Goal: Information Seeking & Learning: Learn about a topic

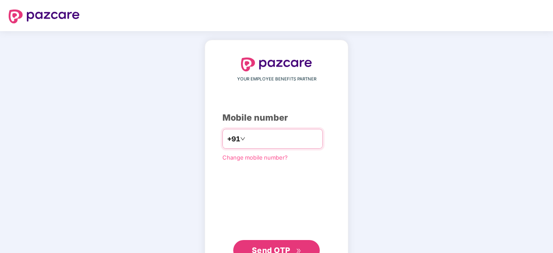
type input "**********"
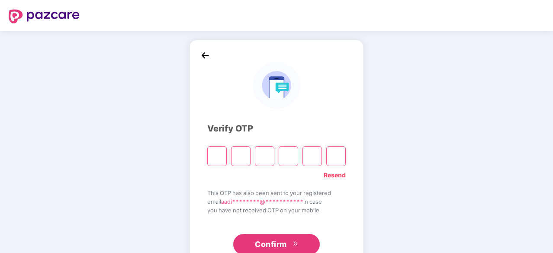
type input "*"
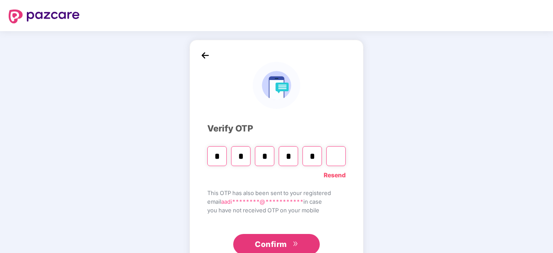
type input "*"
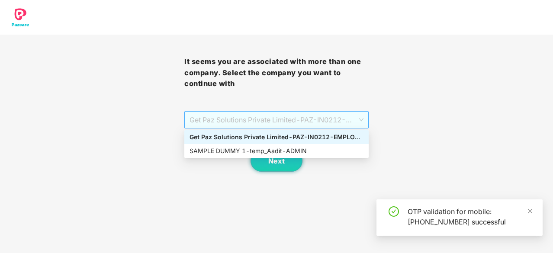
click at [291, 125] on span "Get Paz Solutions Private Limited - PAZ-IN0212 - EMPLOYEE" at bounding box center [276, 120] width 174 height 16
click at [282, 150] on div "SAMPLE DUMMY 1 - temp_Aadit - ADMIN" at bounding box center [276, 151] width 174 height 10
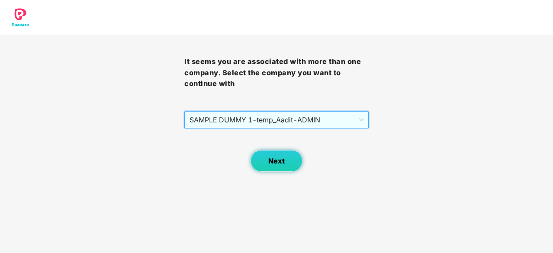
click at [286, 170] on button "Next" at bounding box center [276, 161] width 52 height 22
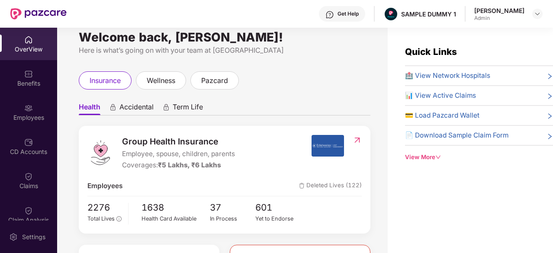
scroll to position [10, 0]
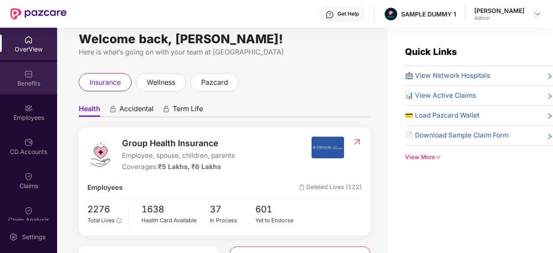
click at [36, 75] on div "Benefits" at bounding box center [28, 78] width 57 height 32
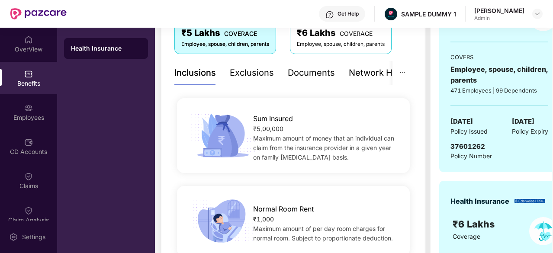
scroll to position [157, 0]
click at [257, 79] on div "Exclusions" at bounding box center [252, 73] width 44 height 13
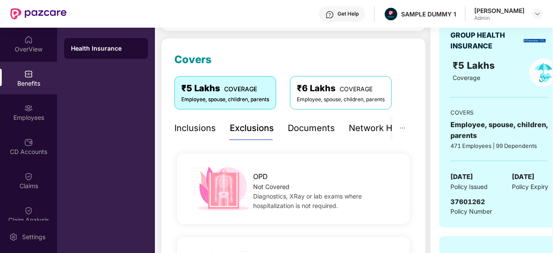
scroll to position [69, 0]
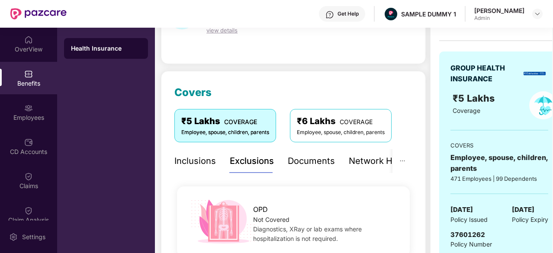
click at [298, 164] on div "Documents" at bounding box center [311, 160] width 47 height 13
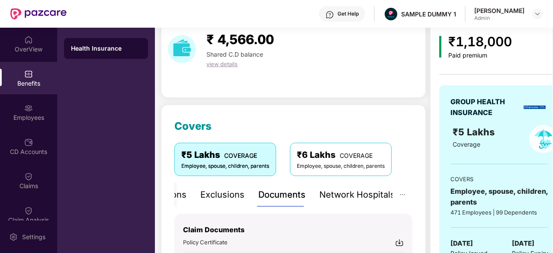
scroll to position [34, 0]
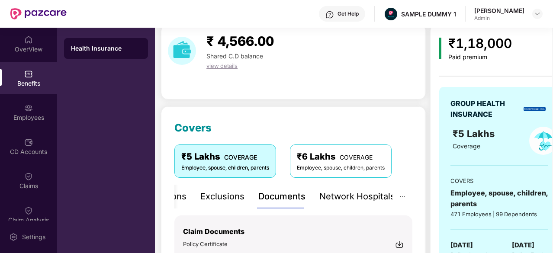
click at [342, 194] on div "Network Hospitals" at bounding box center [357, 196] width 76 height 13
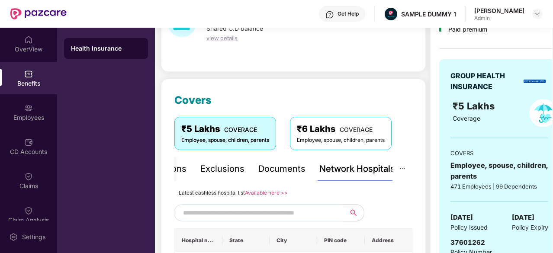
scroll to position [0, 0]
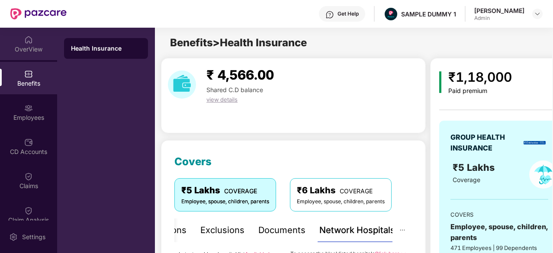
click at [14, 47] on div "OverView" at bounding box center [28, 49] width 57 height 9
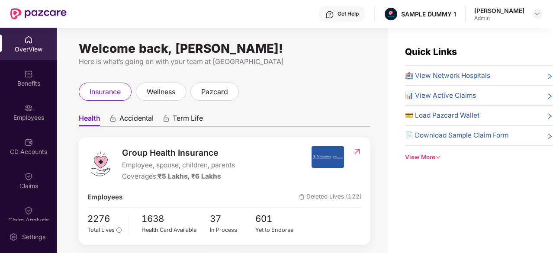
click at [134, 115] on span "Accidental" at bounding box center [136, 120] width 34 height 13
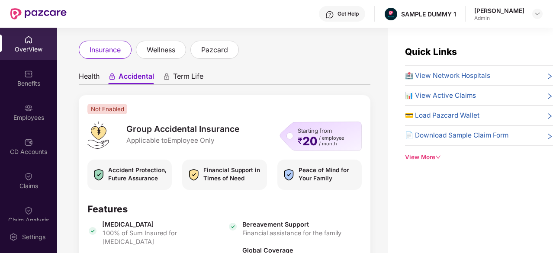
scroll to position [42, 0]
click at [190, 77] on span "Term Life" at bounding box center [188, 77] width 30 height 13
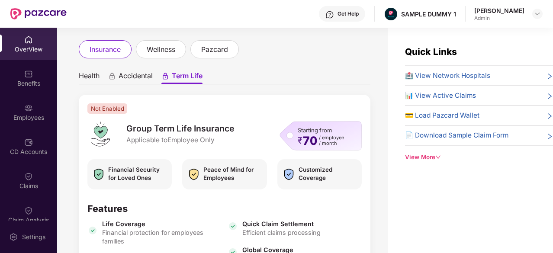
click at [83, 80] on span "Health" at bounding box center [89, 77] width 21 height 13
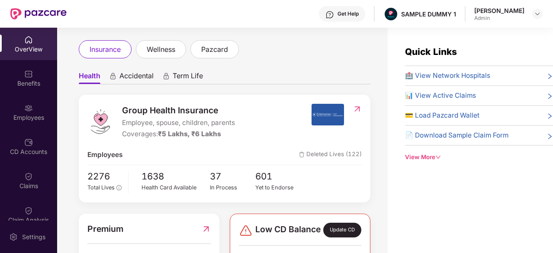
scroll to position [42, 0]
click at [34, 70] on div "Benefits" at bounding box center [28, 78] width 57 height 32
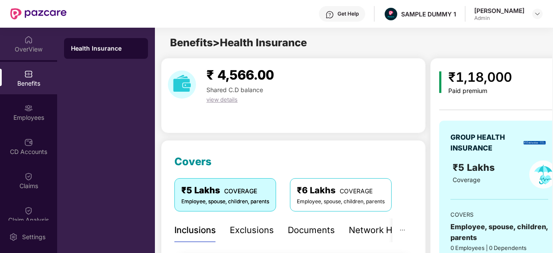
click at [25, 36] on img at bounding box center [28, 39] width 9 height 9
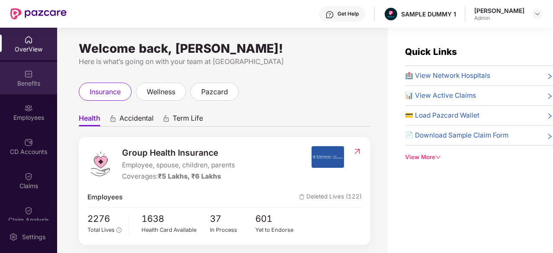
click at [43, 92] on div "Benefits" at bounding box center [28, 78] width 57 height 32
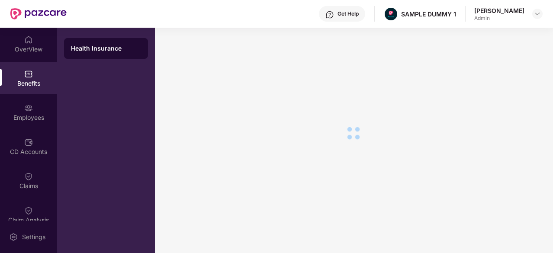
scroll to position [0, 0]
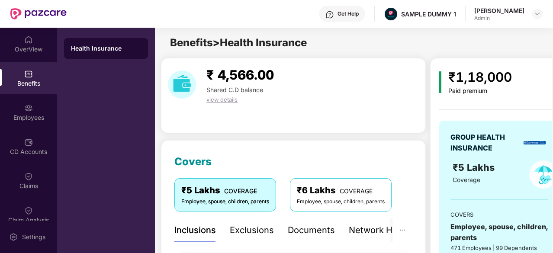
click at [210, 38] on span "Benefits > Health Insurance" at bounding box center [238, 42] width 137 height 13
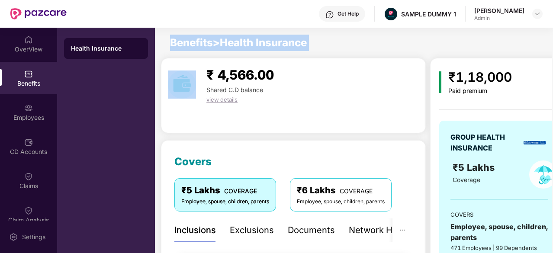
click at [210, 38] on span "Benefits > Health Insurance" at bounding box center [238, 42] width 137 height 13
click at [214, 43] on span "Benefits > Health Insurance" at bounding box center [238, 42] width 137 height 13
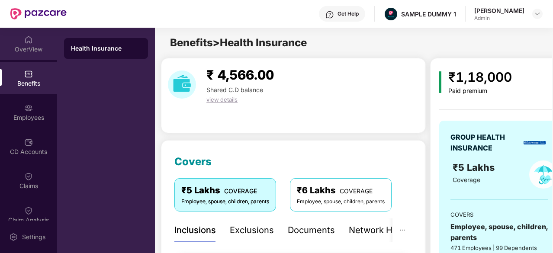
click at [26, 38] on img at bounding box center [28, 39] width 9 height 9
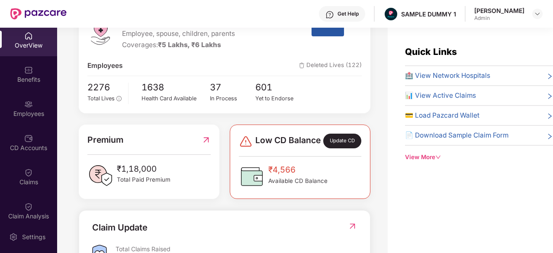
scroll to position [281, 0]
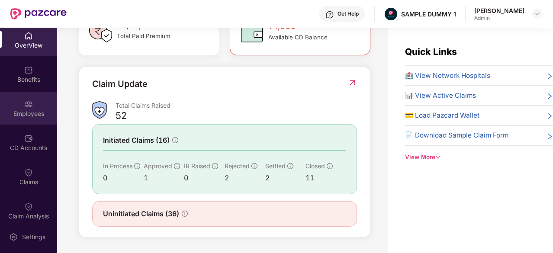
click at [22, 92] on div "Employees" at bounding box center [28, 108] width 57 height 32
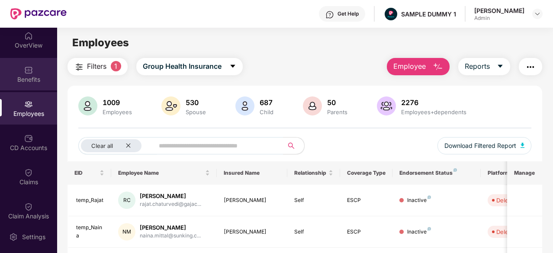
click at [22, 67] on div "Benefits" at bounding box center [28, 74] width 57 height 32
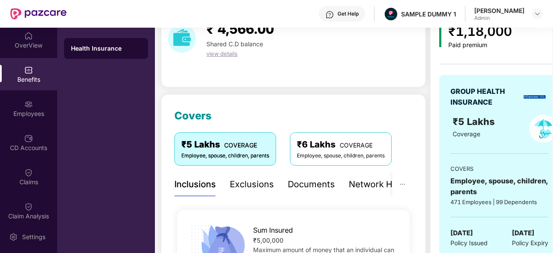
scroll to position [48, 0]
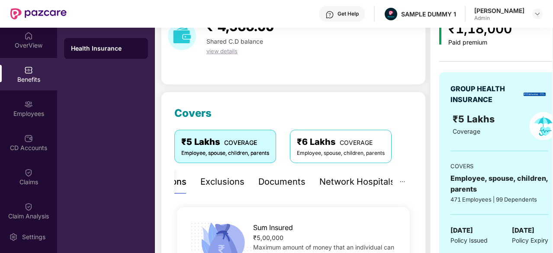
click at [374, 177] on div "Network Hospitals" at bounding box center [357, 181] width 76 height 13
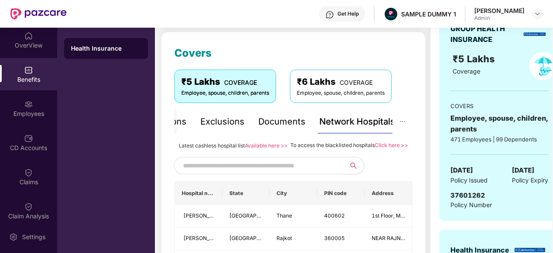
scroll to position [0, 0]
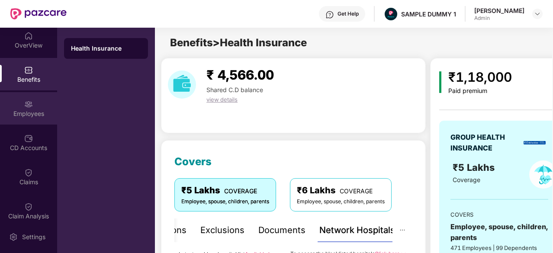
click at [3, 118] on div "Employees" at bounding box center [28, 108] width 57 height 32
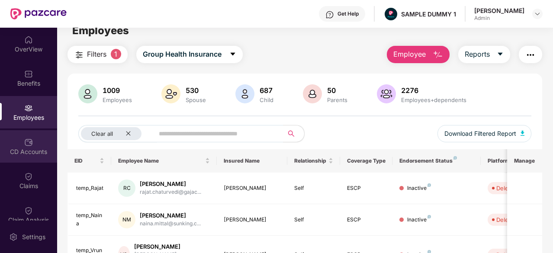
scroll to position [16, 0]
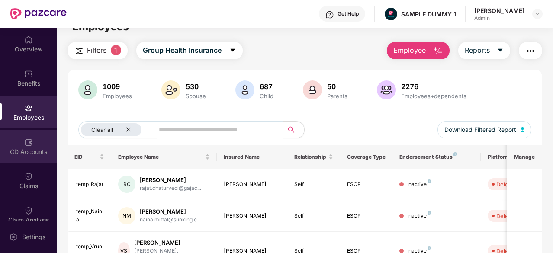
click at [26, 145] on img at bounding box center [28, 142] width 9 height 9
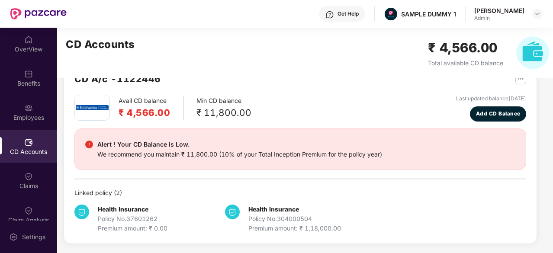
scroll to position [0, 0]
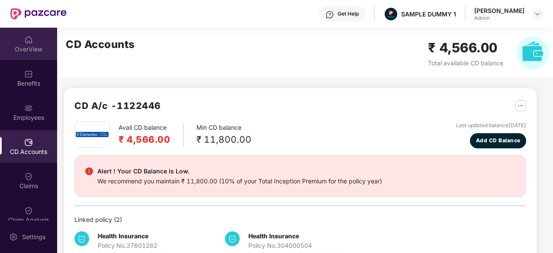
click at [29, 36] on img at bounding box center [28, 39] width 9 height 9
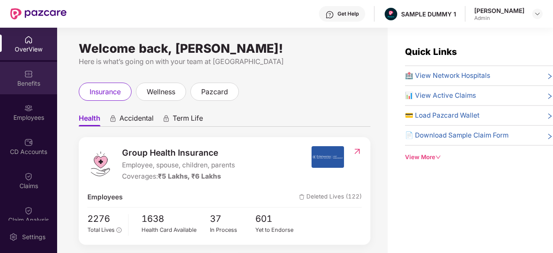
click at [26, 93] on div "Benefits" at bounding box center [28, 78] width 57 height 32
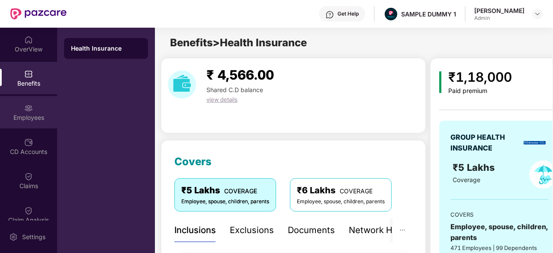
click at [26, 121] on div "Employees" at bounding box center [28, 117] width 57 height 9
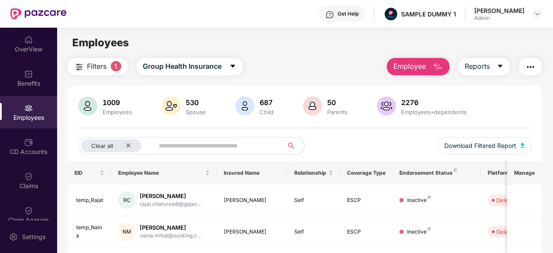
click at [429, 67] on button "Employee" at bounding box center [418, 66] width 63 height 17
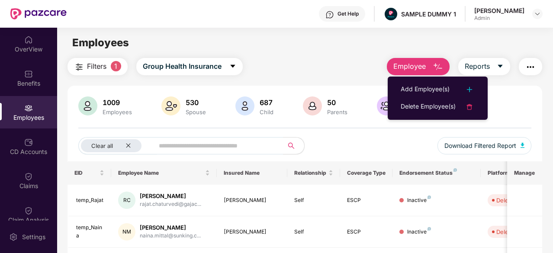
click at [429, 67] on button "Employee" at bounding box center [418, 66] width 63 height 17
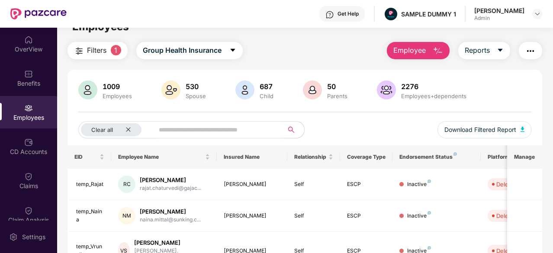
scroll to position [18, 0]
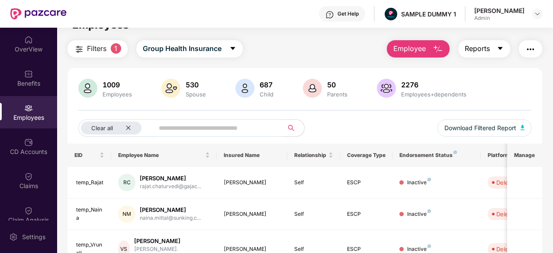
click at [489, 43] on button "Reports" at bounding box center [484, 48] width 52 height 17
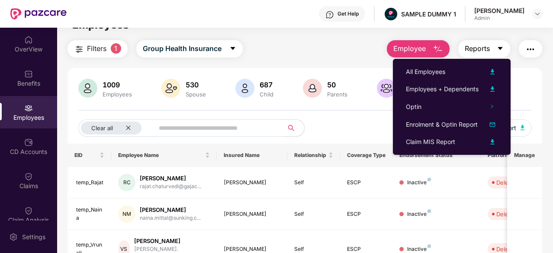
click at [489, 43] on button "Reports" at bounding box center [484, 48] width 52 height 17
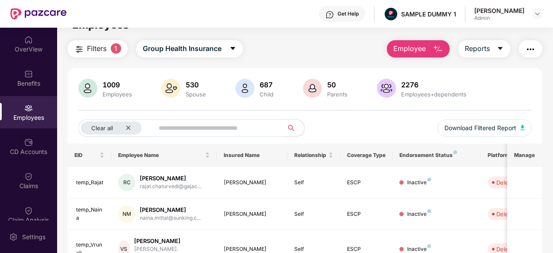
click at [423, 48] on span "Employee" at bounding box center [409, 48] width 32 height 11
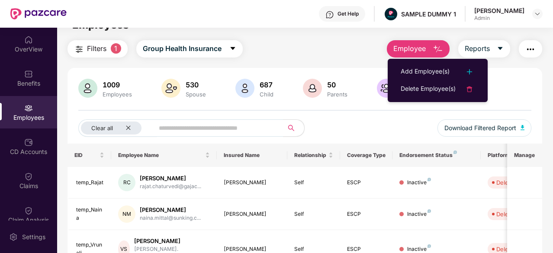
click at [423, 48] on span "Employee" at bounding box center [409, 48] width 32 height 11
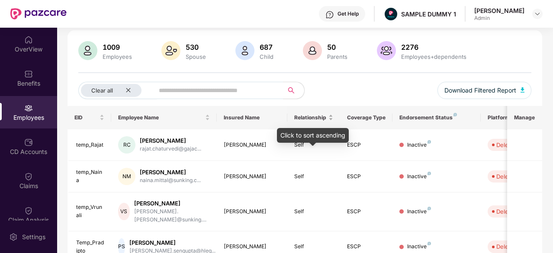
scroll to position [0, 0]
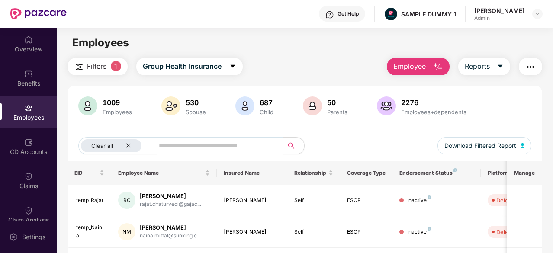
drag, startPoint x: 246, startPoint y: 65, endPoint x: 255, endPoint y: 62, distance: 8.6
click at [255, 62] on div "Filters 1 Group Health Insurance Employee Reports" at bounding box center [304, 66] width 474 height 17
drag, startPoint x: 255, startPoint y: 62, endPoint x: 262, endPoint y: 43, distance: 20.8
click at [262, 43] on main "Employees Filters 1 Group Health Insurance Employee Reports 1009 Employees 530 …" at bounding box center [304, 154] width 495 height 253
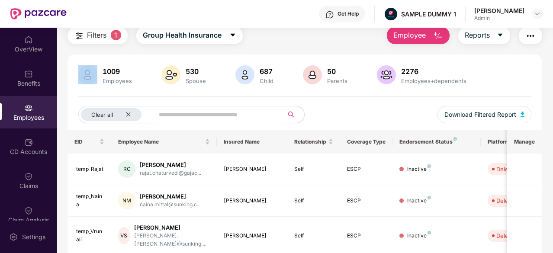
scroll to position [32, 0]
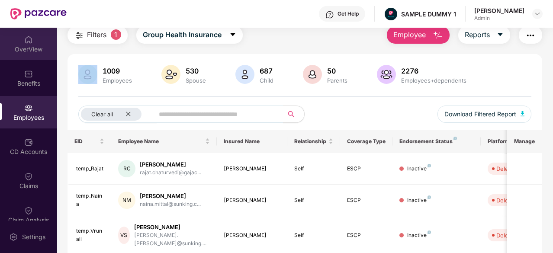
click at [24, 43] on img at bounding box center [28, 39] width 9 height 9
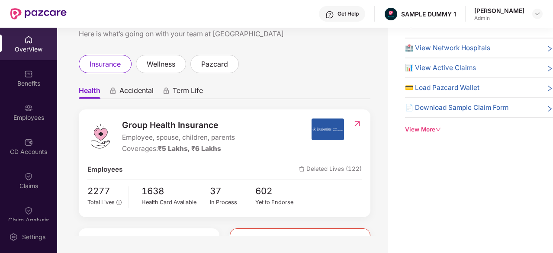
scroll to position [0, 0]
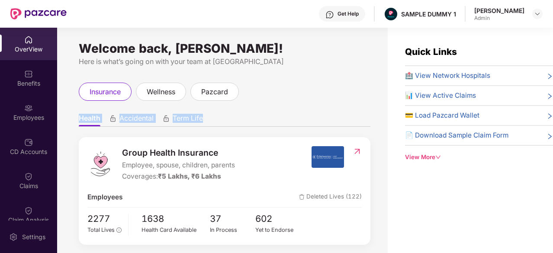
drag, startPoint x: 70, startPoint y: 115, endPoint x: 223, endPoint y: 102, distance: 153.1
click at [223, 102] on div "Welcome back, [PERSON_NAME]! Here is what’s going on with your team at Pazcare …" at bounding box center [222, 146] width 330 height 236
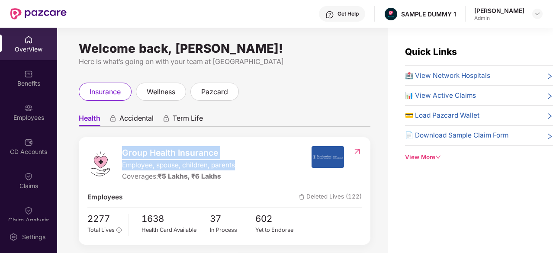
drag, startPoint x: 118, startPoint y: 156, endPoint x: 239, endPoint y: 160, distance: 120.3
click at [239, 160] on div "Group Health Insurance Employee, spouse, children, parents Coverages: ₹5 Lakhs,…" at bounding box center [199, 164] width 224 height 36
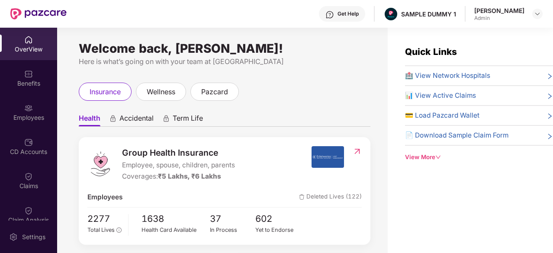
click at [235, 113] on ul "Health Accidental Term Life" at bounding box center [224, 117] width 291 height 17
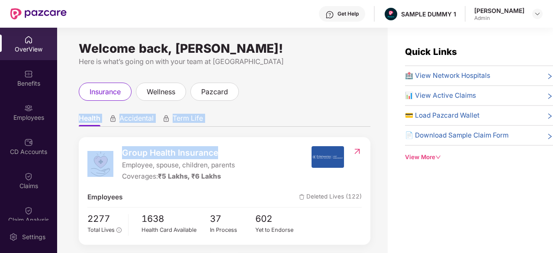
drag, startPoint x: 78, startPoint y: 112, endPoint x: 269, endPoint y: 128, distance: 191.4
click at [269, 128] on div "Welcome back, [PERSON_NAME]! Here is what’s going on with your team at Pazcare …" at bounding box center [222, 146] width 330 height 236
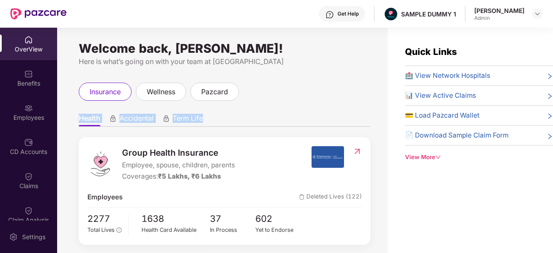
drag, startPoint x: 215, startPoint y: 112, endPoint x: 73, endPoint y: 109, distance: 142.3
click at [73, 109] on div "Welcome back, [PERSON_NAME]! Here is what’s going on with your team at Pazcare …" at bounding box center [222, 146] width 330 height 236
